Goal: Task Accomplishment & Management: Complete application form

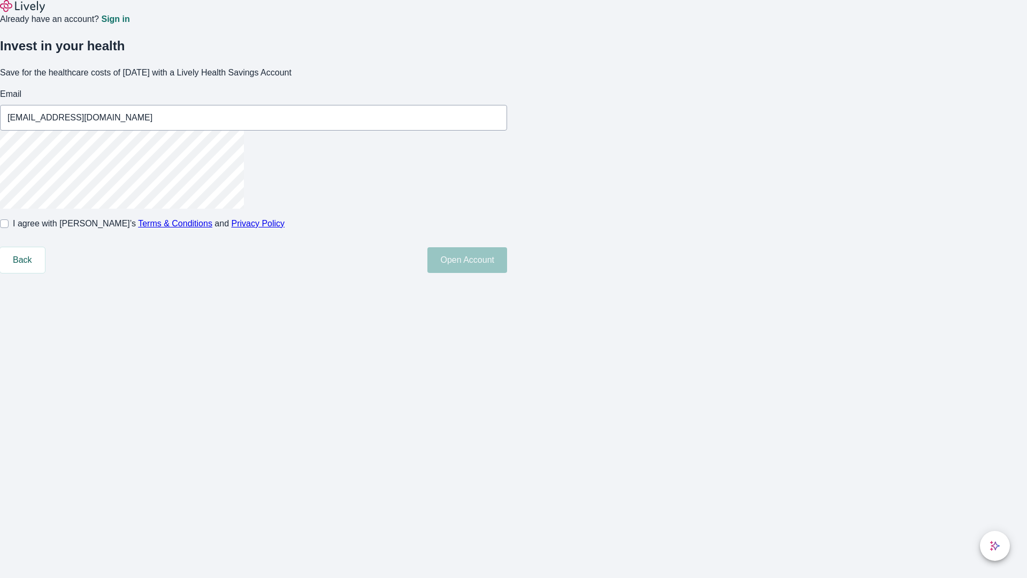
click at [9, 228] on input "I agree with Lively’s Terms & Conditions and Privacy Policy" at bounding box center [4, 223] width 9 height 9
checkbox input "true"
click at [507, 273] on button "Open Account" at bounding box center [468, 260] width 80 height 26
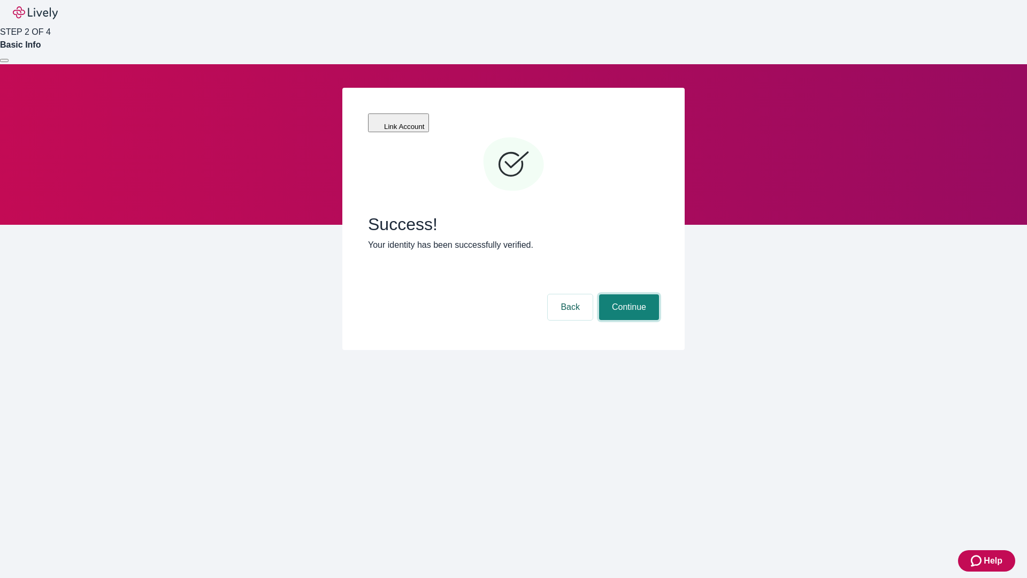
click at [628, 294] on button "Continue" at bounding box center [629, 307] width 60 height 26
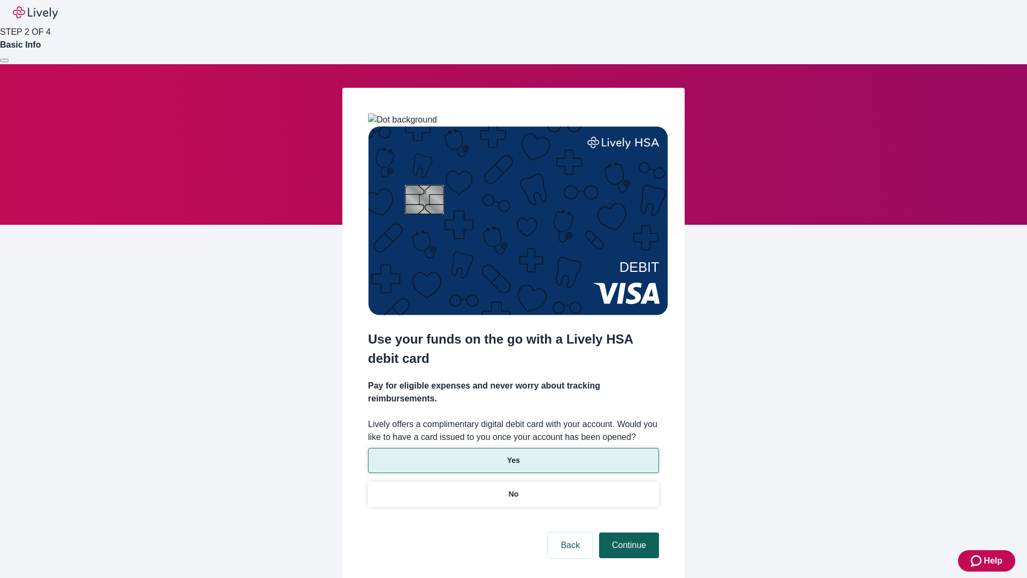
click at [513, 455] on p "Yes" at bounding box center [513, 460] width 13 height 11
click at [628, 532] on button "Continue" at bounding box center [629, 545] width 60 height 26
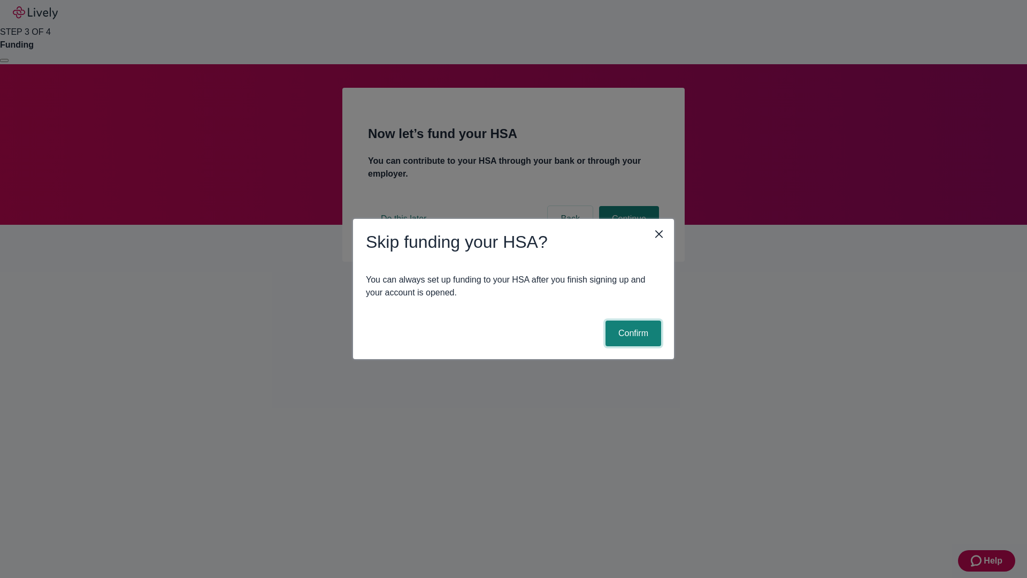
click at [632, 333] on button "Confirm" at bounding box center [634, 333] width 56 height 26
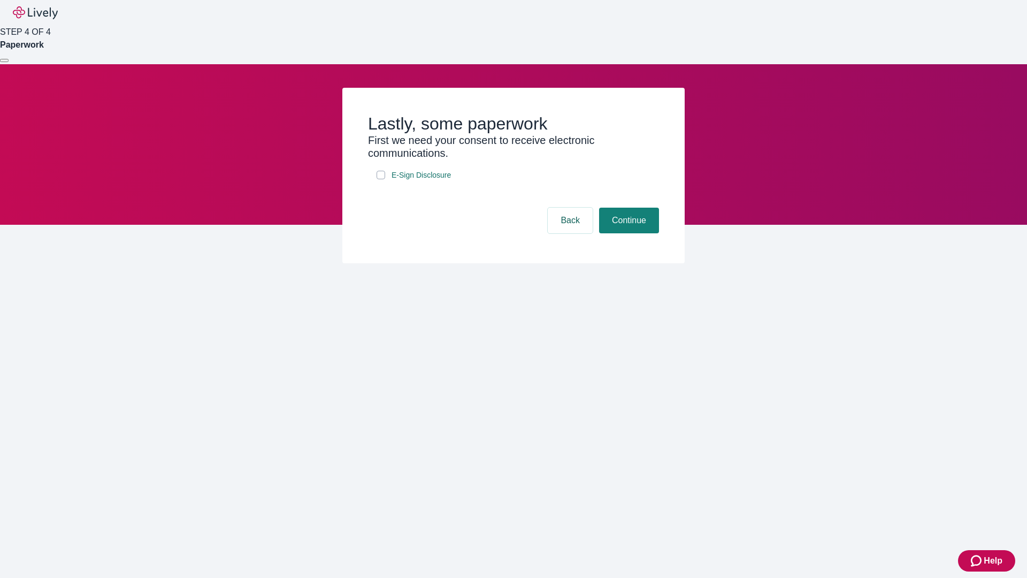
click at [381, 179] on input "E-Sign Disclosure" at bounding box center [381, 175] width 9 height 9
checkbox input "true"
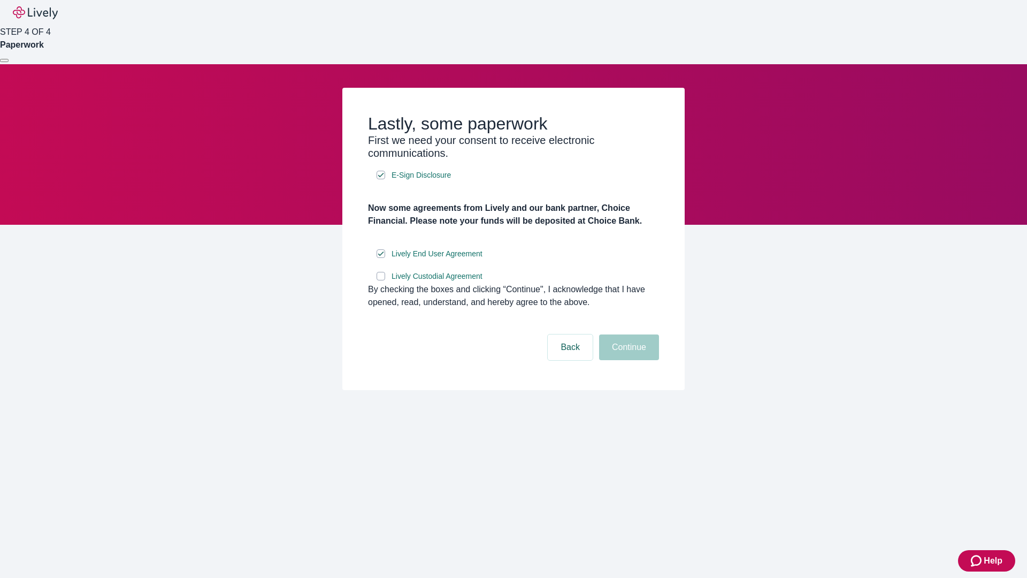
click at [381, 280] on input "Lively Custodial Agreement" at bounding box center [381, 276] width 9 height 9
checkbox input "true"
click at [628, 360] on button "Continue" at bounding box center [629, 347] width 60 height 26
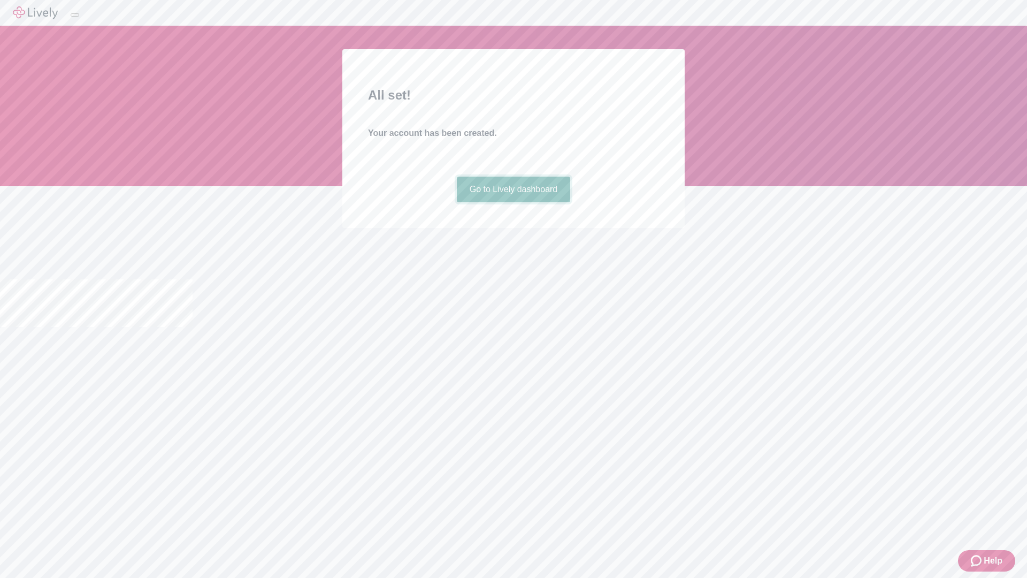
click at [513, 202] on link "Go to Lively dashboard" at bounding box center [514, 190] width 114 height 26
